Goal: Task Accomplishment & Management: Manage account settings

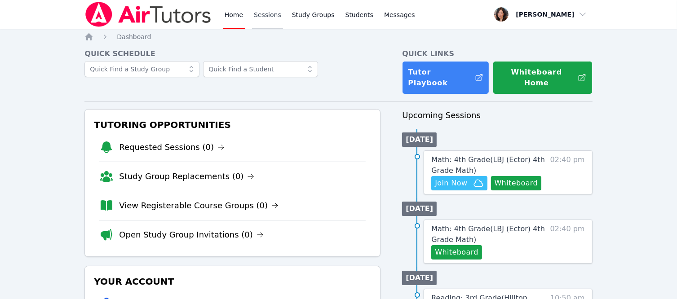
click at [269, 12] on link "Sessions" at bounding box center [267, 14] width 31 height 29
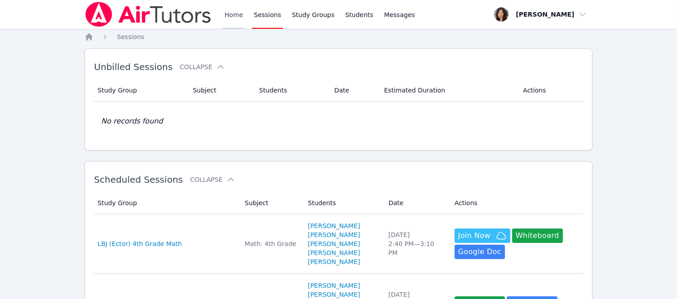
click at [239, 14] on link "Home" at bounding box center [234, 14] width 22 height 29
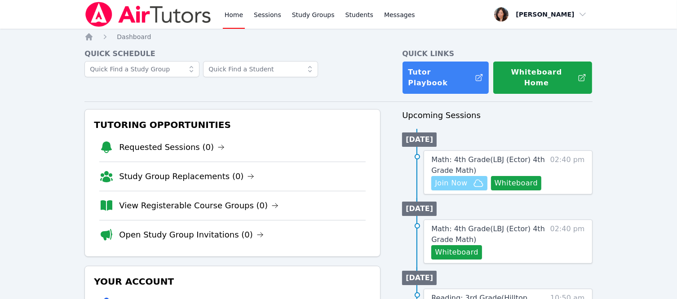
click at [457, 178] on span "Join Now" at bounding box center [451, 183] width 32 height 11
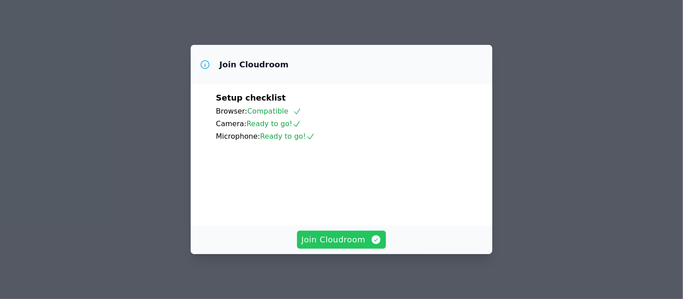
click at [339, 242] on span "Join Cloudroom" at bounding box center [342, 239] width 80 height 13
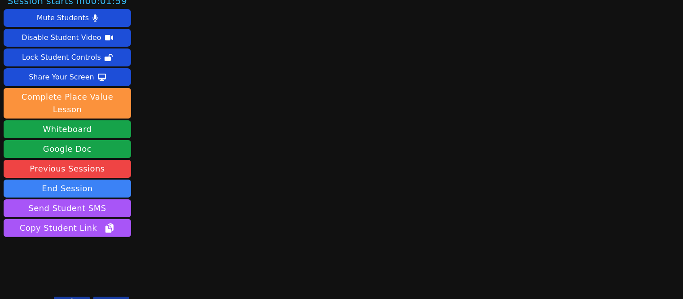
scroll to position [11, 0]
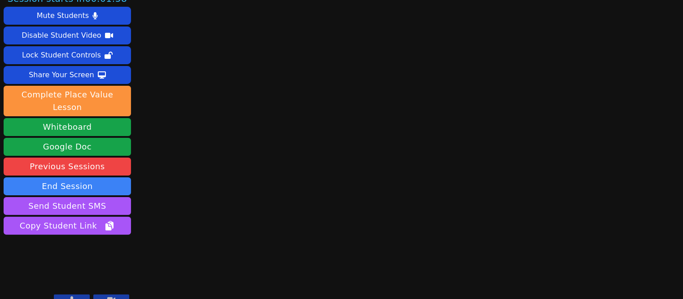
click at [81, 295] on button at bounding box center [72, 300] width 36 height 11
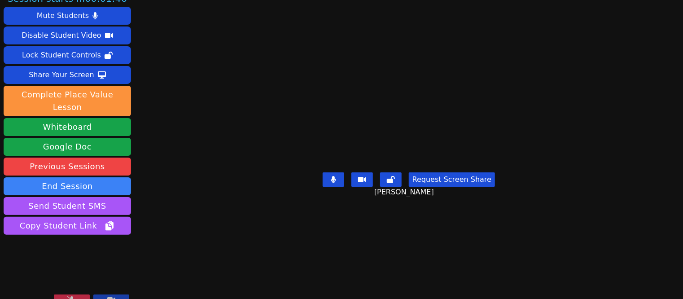
click at [75, 296] on icon at bounding box center [71, 299] width 9 height 7
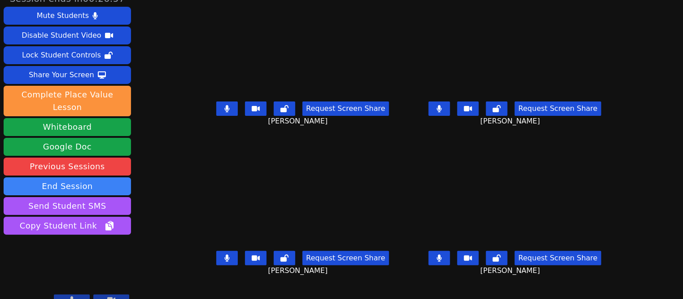
scroll to position [0, 0]
click at [449, 109] on button at bounding box center [440, 108] width 22 height 14
click at [217, 106] on button at bounding box center [227, 108] width 22 height 14
click at [228, 260] on button at bounding box center [227, 258] width 22 height 14
click at [438, 111] on icon at bounding box center [439, 108] width 9 height 7
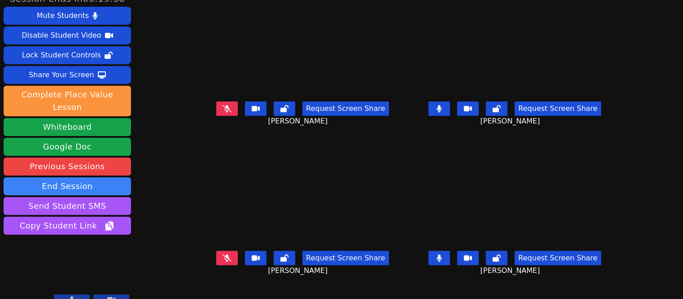
click at [442, 112] on button at bounding box center [440, 108] width 22 height 14
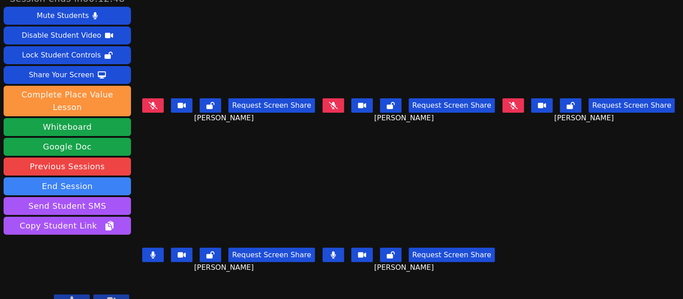
click at [511, 102] on icon at bounding box center [513, 105] width 9 height 7
click at [153, 105] on icon at bounding box center [153, 105] width 9 height 7
click at [522, 101] on button at bounding box center [514, 105] width 22 height 14
click at [323, 248] on button at bounding box center [334, 255] width 22 height 14
click at [333, 104] on icon at bounding box center [333, 105] width 5 height 7
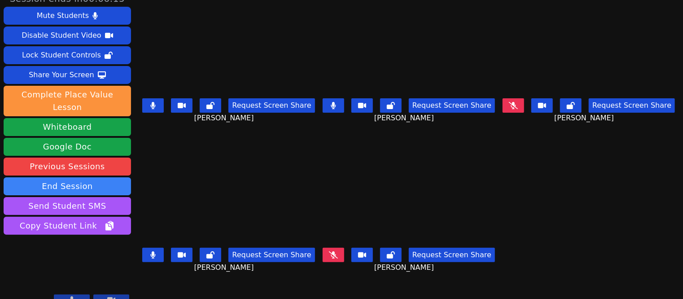
click at [152, 104] on icon at bounding box center [153, 105] width 5 height 7
click at [150, 252] on icon at bounding box center [152, 254] width 5 height 7
click at [161, 248] on button at bounding box center [153, 255] width 22 height 14
click at [511, 102] on icon at bounding box center [513, 105] width 5 height 7
click at [332, 103] on icon at bounding box center [333, 105] width 5 height 7
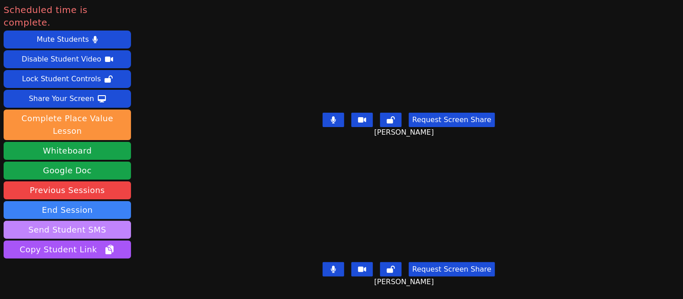
click at [85, 201] on button "End Session" at bounding box center [68, 210] width 128 height 18
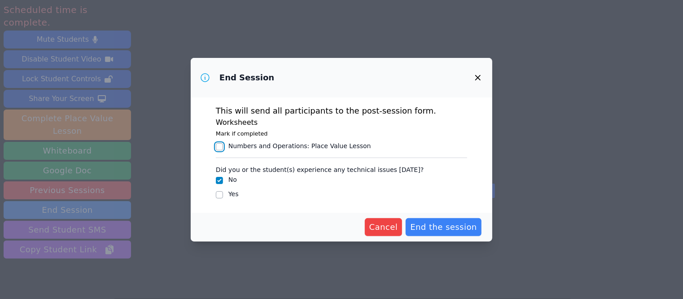
drag, startPoint x: 220, startPoint y: 148, endPoint x: 232, endPoint y: 157, distance: 15.4
click at [221, 149] on input "Numbers and Operations : Place Value Lesson" at bounding box center [219, 146] width 7 height 7
checkbox input "true"
click at [476, 75] on icon "button" at bounding box center [477, 77] width 5 height 5
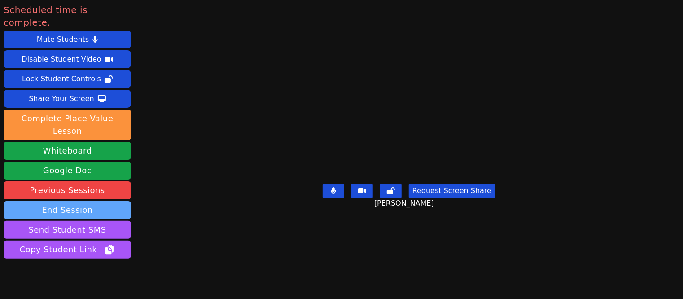
click at [81, 201] on button "End Session" at bounding box center [68, 210] width 128 height 18
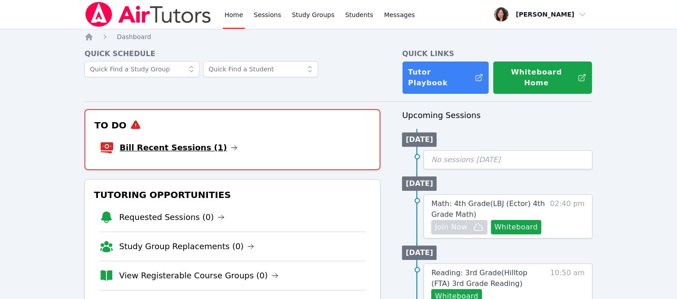
click at [181, 141] on link "Bill Recent Sessions (1)" at bounding box center [178, 147] width 118 height 13
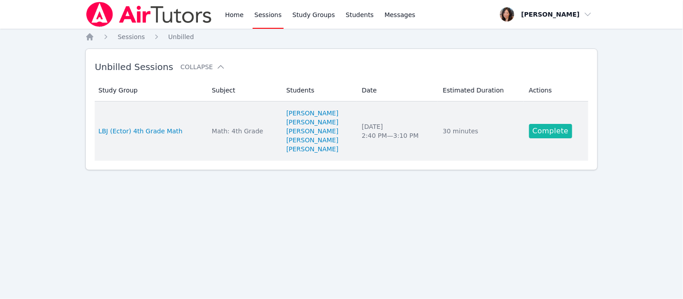
click at [564, 130] on link "Complete" at bounding box center [550, 131] width 43 height 14
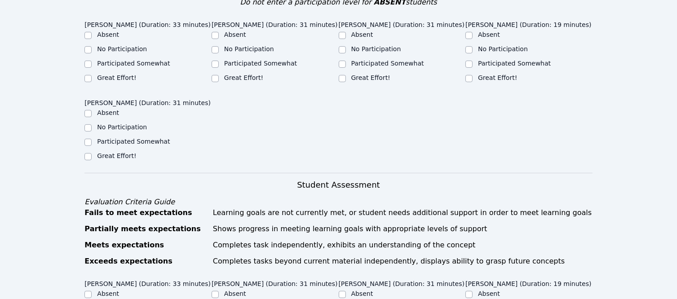
scroll to position [224, 0]
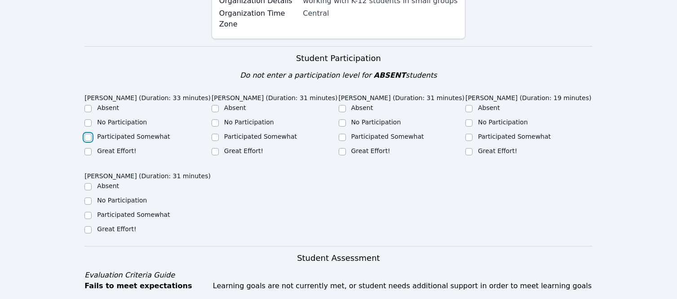
click at [91, 141] on input "Participated Somewhat" at bounding box center [87, 137] width 7 height 7
checkbox input "true"
click at [212, 155] on input "Great Effort!" at bounding box center [214, 151] width 7 height 7
checkbox input "true"
click at [340, 141] on input "Participated Somewhat" at bounding box center [342, 137] width 7 height 7
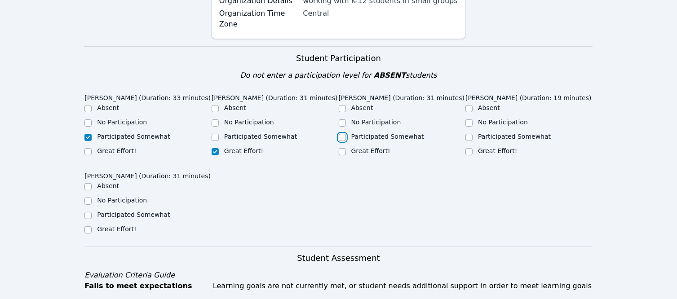
checkbox input "true"
click at [468, 141] on input "Participated Somewhat" at bounding box center [468, 137] width 7 height 7
checkbox input "true"
click at [88, 219] on input "Participated Somewhat" at bounding box center [87, 215] width 7 height 7
checkbox input "true"
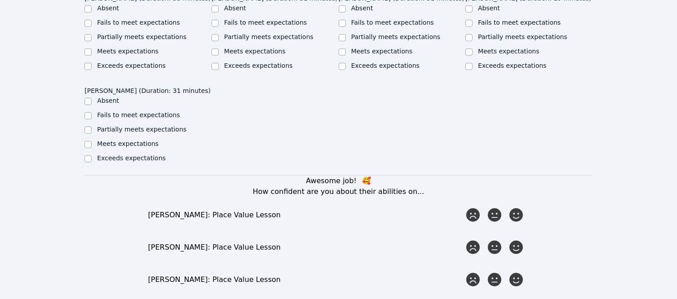
scroll to position [584, 0]
click at [214, 55] on input "Meets expectations" at bounding box center [214, 51] width 7 height 7
checkbox input "true"
click at [91, 41] on input "Partially meets expectations" at bounding box center [87, 37] width 7 height 7
checkbox input "true"
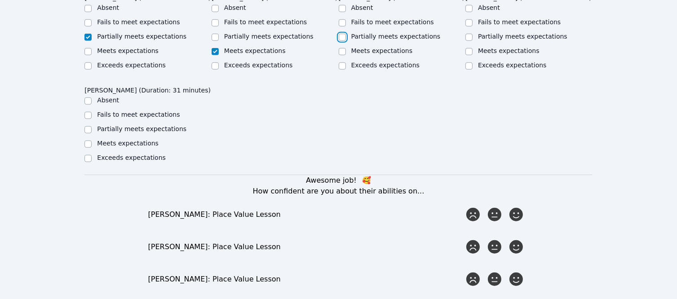
click at [342, 41] on input "Partially meets expectations" at bounding box center [342, 37] width 7 height 7
checkbox input "true"
click at [470, 41] on input "Partially meets expectations" at bounding box center [468, 37] width 7 height 7
checkbox input "true"
click at [89, 133] on input "Partially meets expectations" at bounding box center [87, 129] width 7 height 7
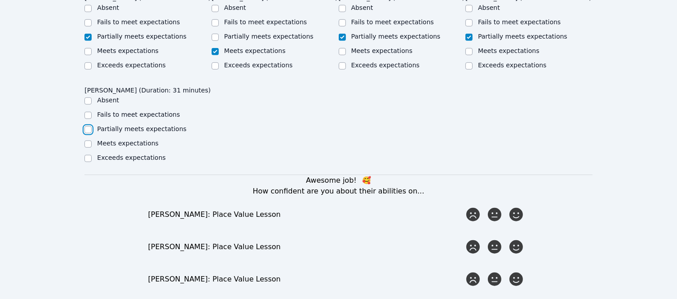
checkbox input "true"
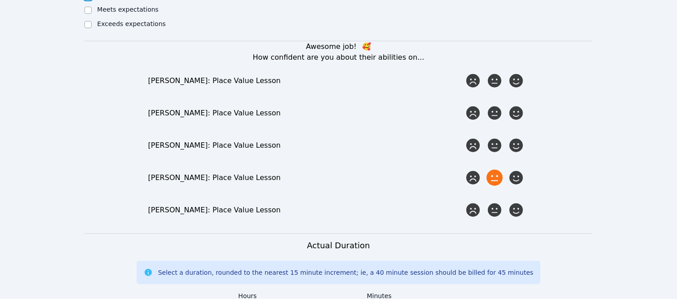
scroll to position [718, 0]
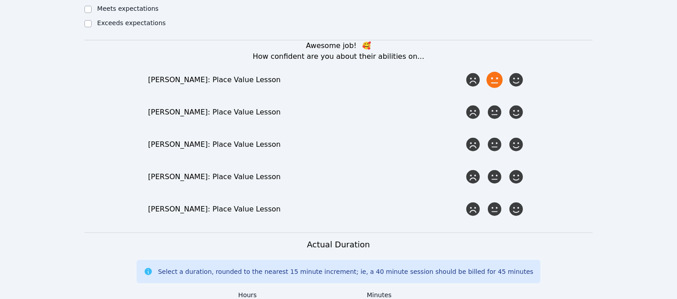
click at [491, 88] on icon at bounding box center [494, 80] width 16 height 16
click at [0, 0] on input "radio" at bounding box center [0, 0] width 0 height 0
drag, startPoint x: 497, startPoint y: 141, endPoint x: 497, endPoint y: 146, distance: 5.4
click at [497, 120] on icon at bounding box center [494, 112] width 16 height 16
click at [0, 0] on input "radio" at bounding box center [0, 0] width 0 height 0
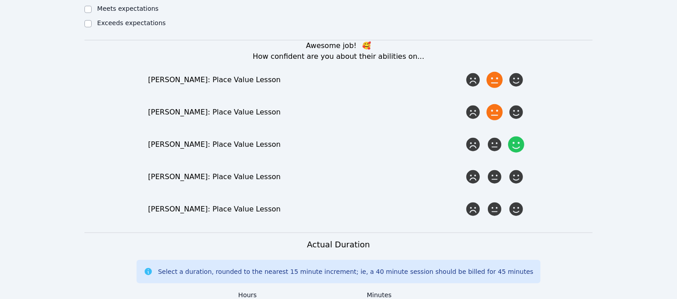
click at [522, 153] on icon at bounding box center [516, 144] width 16 height 16
click at [0, 0] on input "radio" at bounding box center [0, 0] width 0 height 0
click at [492, 185] on icon at bounding box center [494, 177] width 16 height 16
click at [0, 0] on input "radio" at bounding box center [0, 0] width 0 height 0
click at [496, 217] on icon at bounding box center [494, 209] width 16 height 16
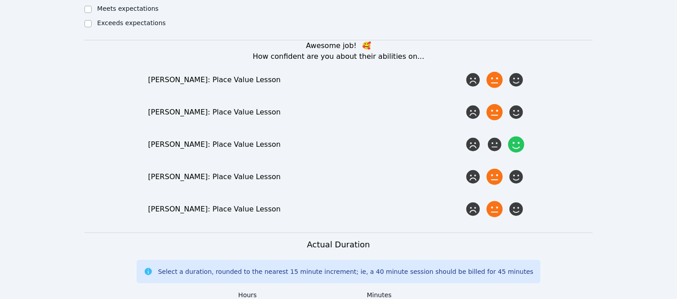
click at [0, 0] on input "radio" at bounding box center [0, 0] width 0 height 0
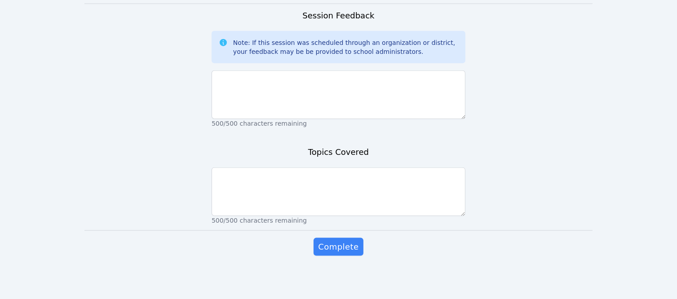
scroll to position [1068, 0]
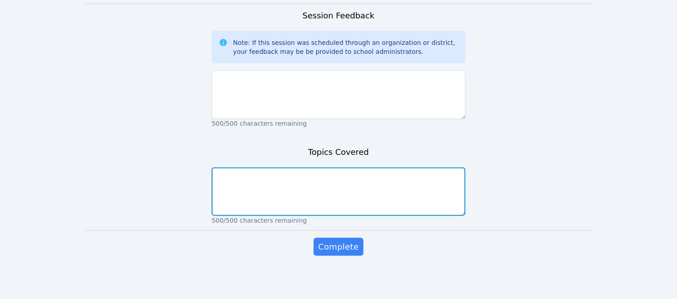
click at [365, 178] on textarea at bounding box center [338, 191] width 254 height 48
type textarea "Understanding place value, comparing numbers"
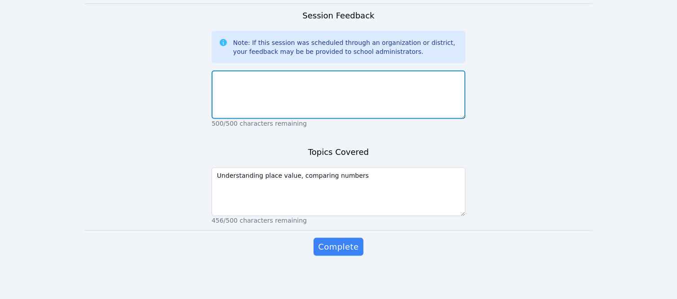
click at [319, 85] on textarea at bounding box center [338, 94] width 254 height 48
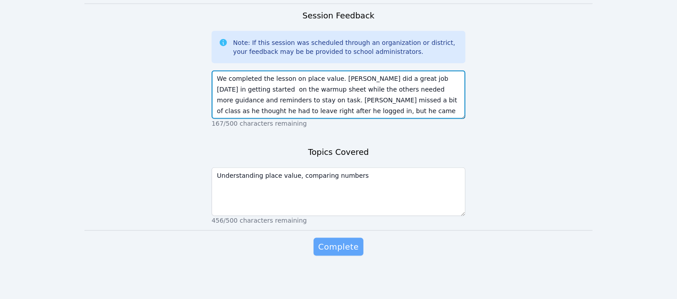
type textarea "We completed the lesson on place value. [PERSON_NAME] did a great job [DATE] in…"
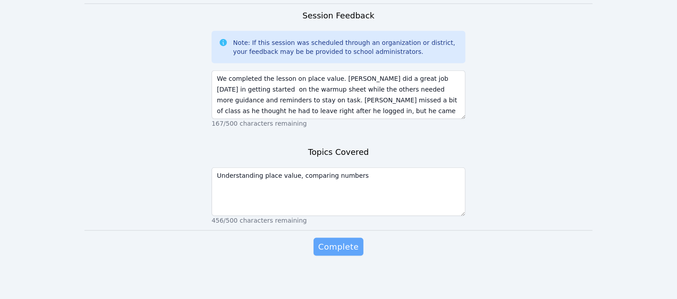
click at [344, 248] on span "Complete" at bounding box center [338, 247] width 40 height 13
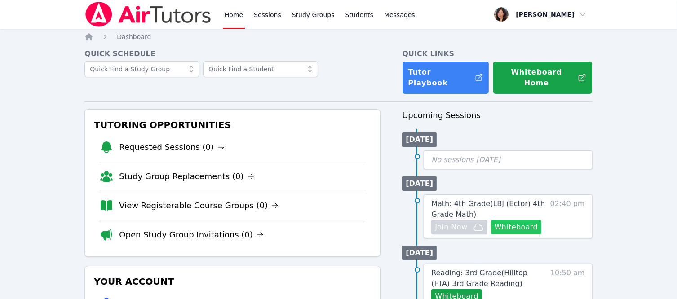
click at [508, 220] on button "Whiteboard" at bounding box center [516, 227] width 51 height 14
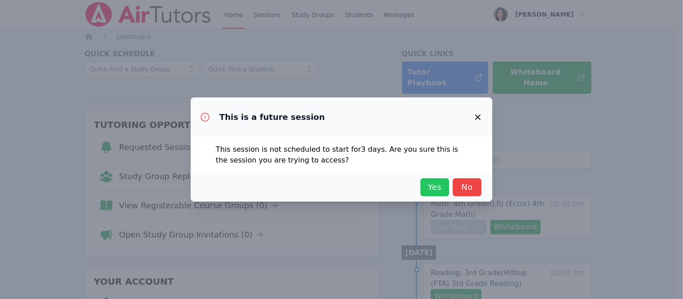
click at [424, 185] on button "Yes" at bounding box center [435, 187] width 29 height 18
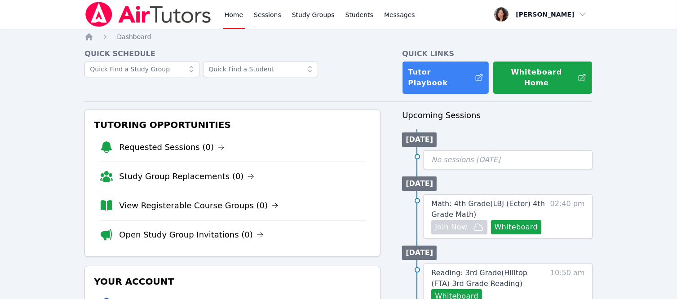
click at [226, 199] on link "View Registerable Course Groups (0)" at bounding box center [198, 205] width 159 height 13
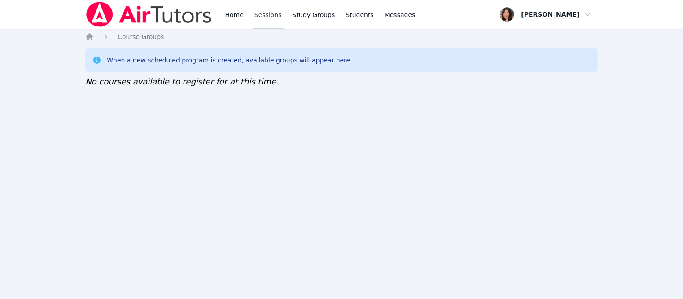
click at [273, 17] on link "Sessions" at bounding box center [268, 14] width 31 height 29
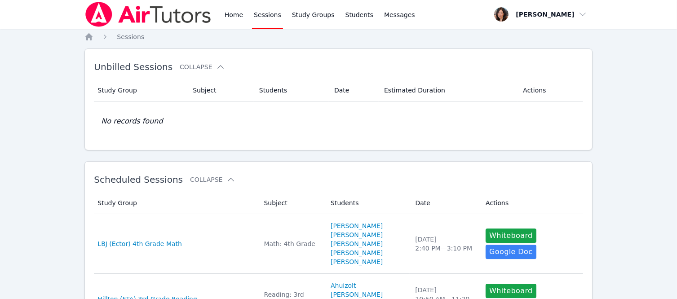
click at [245, 19] on div "Home Sessions Study Groups Students Messages" at bounding box center [320, 14] width 194 height 29
click at [232, 16] on link "Home" at bounding box center [234, 14] width 22 height 29
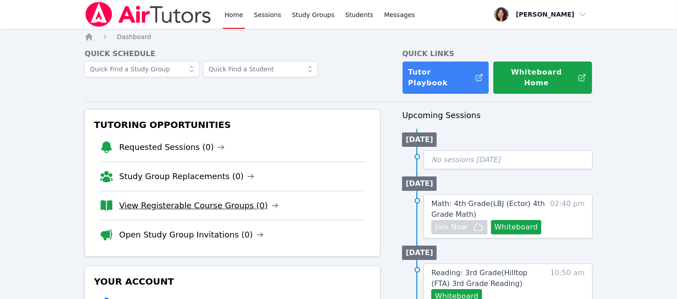
click at [194, 199] on link "View Registerable Course Groups (0)" at bounding box center [198, 205] width 159 height 13
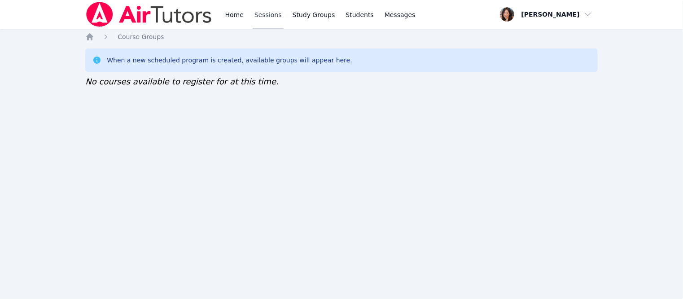
click at [269, 13] on link "Sessions" at bounding box center [268, 14] width 31 height 29
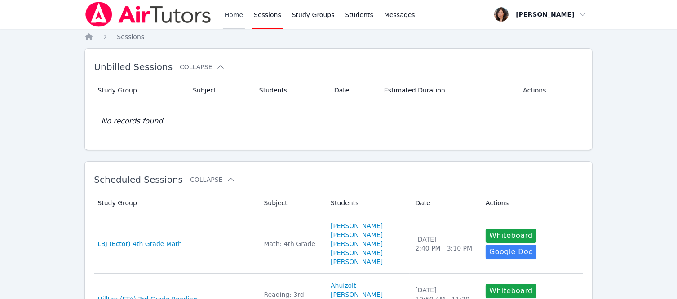
click at [235, 12] on link "Home" at bounding box center [234, 14] width 22 height 29
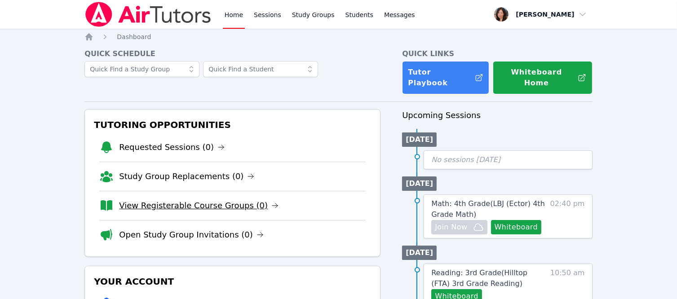
click at [162, 199] on link "View Registerable Course Groups (0)" at bounding box center [198, 205] width 159 height 13
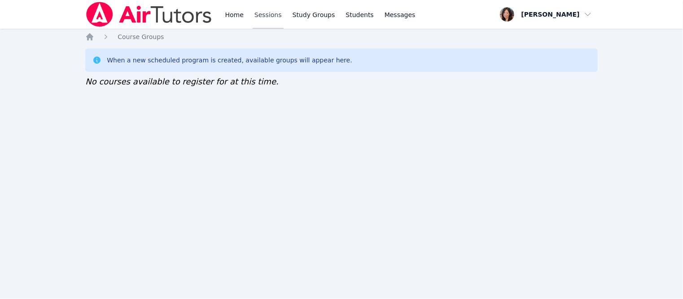
click at [257, 16] on link "Sessions" at bounding box center [268, 14] width 31 height 29
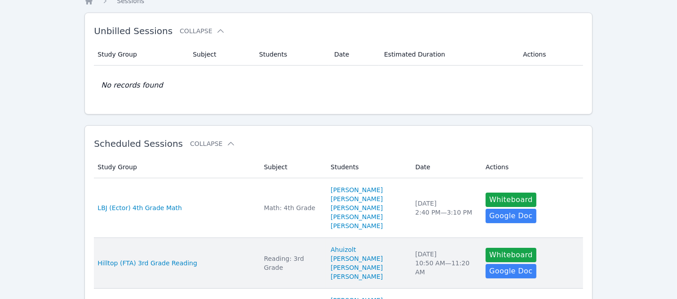
scroll to position [90, 0]
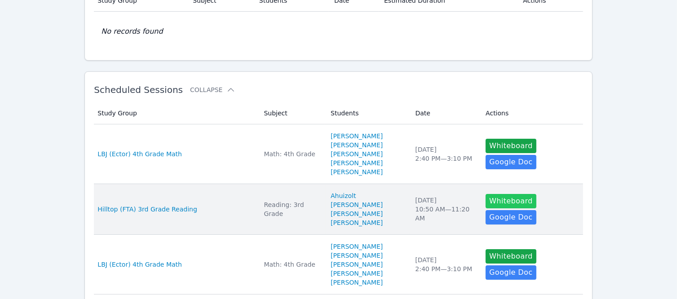
click at [510, 207] on button "Whiteboard" at bounding box center [510, 201] width 51 height 14
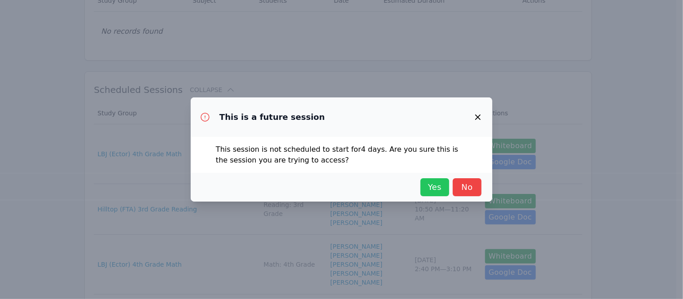
click at [440, 189] on span "Yes" at bounding box center [435, 187] width 20 height 13
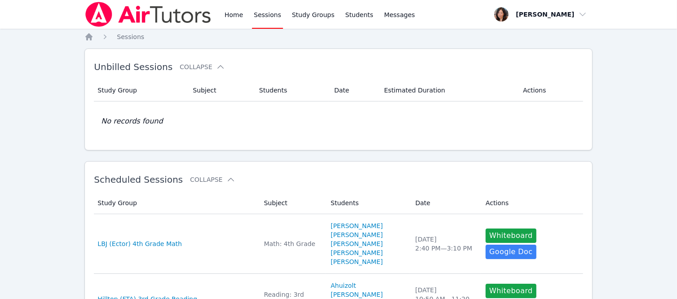
scroll to position [0, 0]
click at [269, 14] on link "Sessions" at bounding box center [267, 14] width 31 height 29
click at [236, 14] on link "Home" at bounding box center [234, 14] width 22 height 29
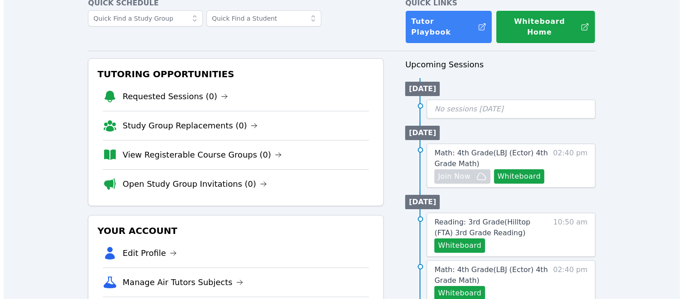
scroll to position [135, 0]
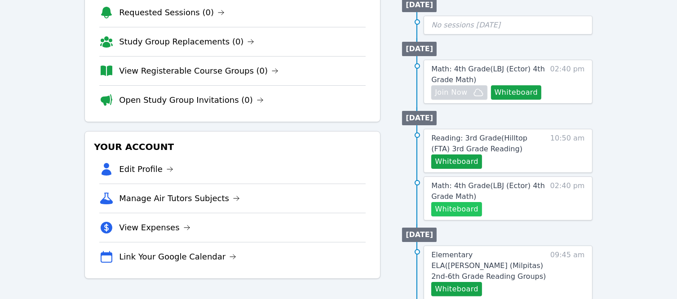
click at [451, 202] on button "Whiteboard" at bounding box center [456, 209] width 51 height 14
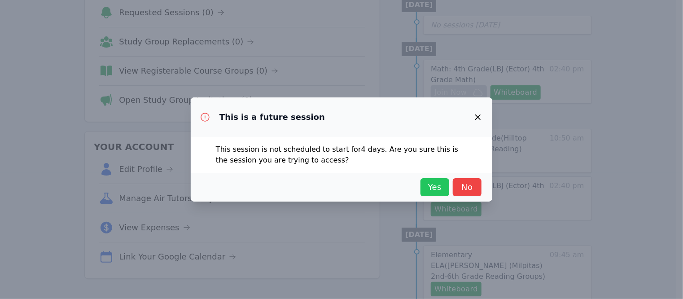
click at [440, 190] on span "Yes" at bounding box center [435, 187] width 20 height 13
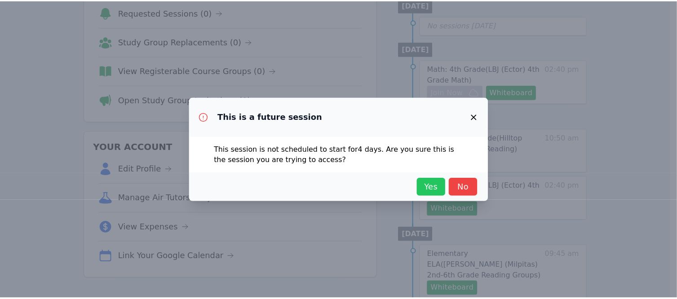
scroll to position [0, 0]
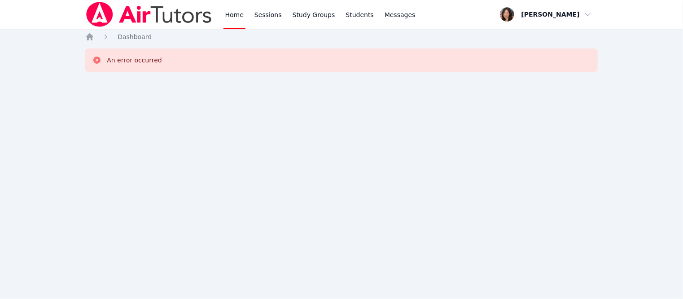
click at [236, 18] on link "Home" at bounding box center [235, 14] width 22 height 29
click at [266, 15] on link "Sessions" at bounding box center [268, 14] width 31 height 29
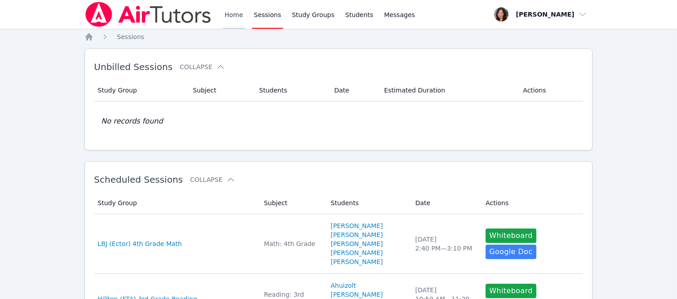
click at [239, 13] on link "Home" at bounding box center [234, 14] width 22 height 29
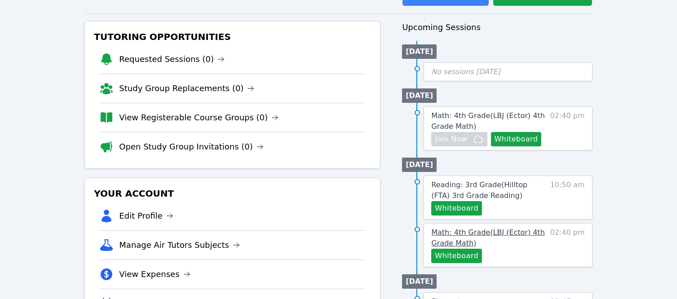
scroll to position [90, 0]
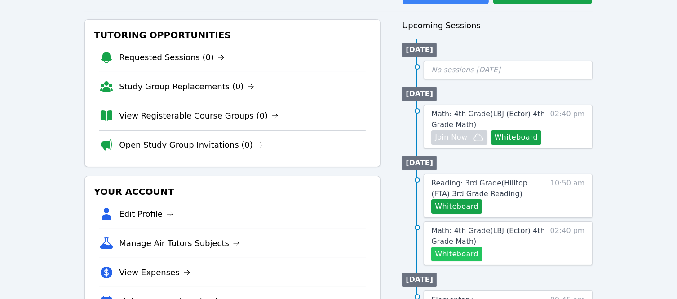
click at [448, 247] on button "Whiteboard" at bounding box center [456, 254] width 51 height 14
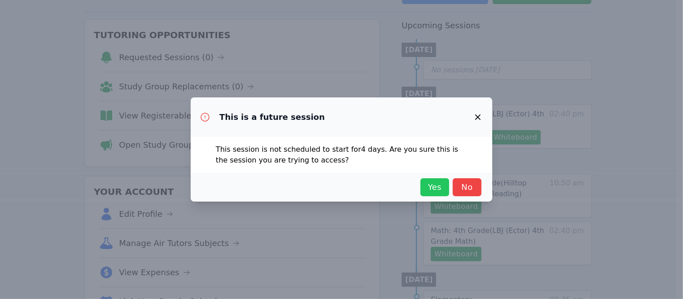
click at [440, 188] on span "Yes" at bounding box center [435, 187] width 20 height 13
